Goal: Task Accomplishment & Management: Manage account settings

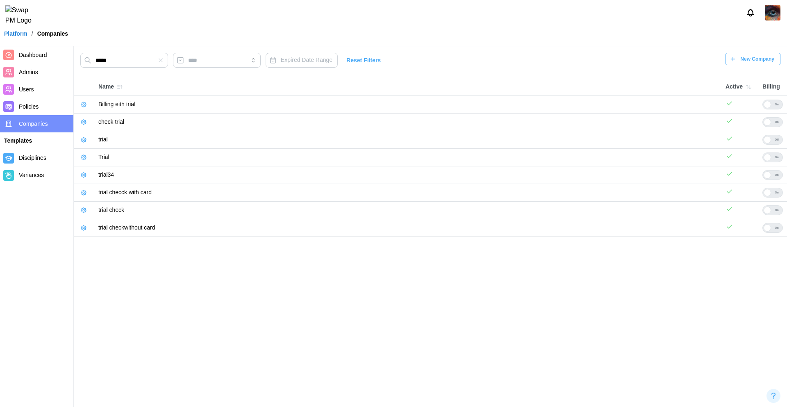
click at [86, 138] on icon "button" at bounding box center [83, 140] width 7 height 7
